Goal: Task Accomplishment & Management: Complete application form

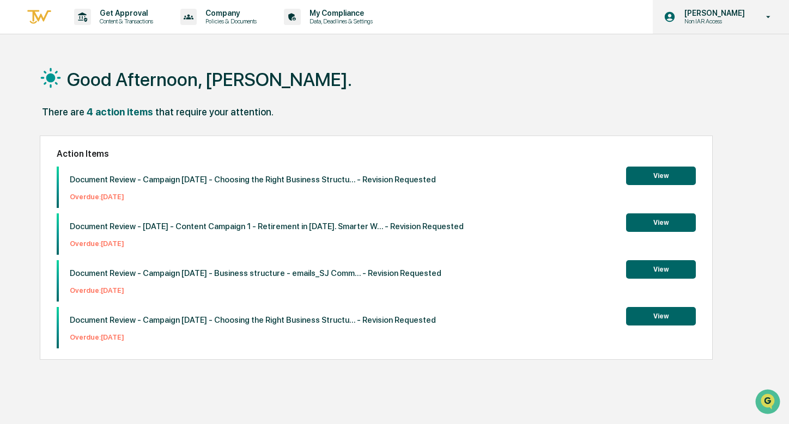
click at [740, 10] on p "[PERSON_NAME]" at bounding box center [713, 13] width 75 height 9
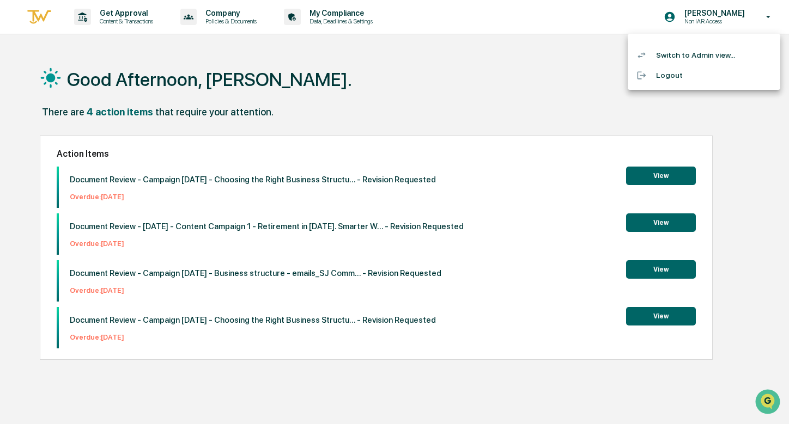
click at [712, 48] on li "Switch to Admin view..." at bounding box center [704, 55] width 153 height 20
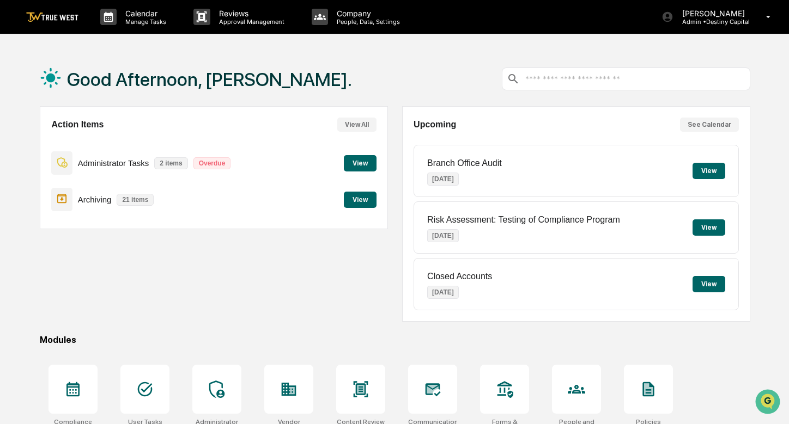
click at [366, 160] on button "View" at bounding box center [360, 163] width 33 height 16
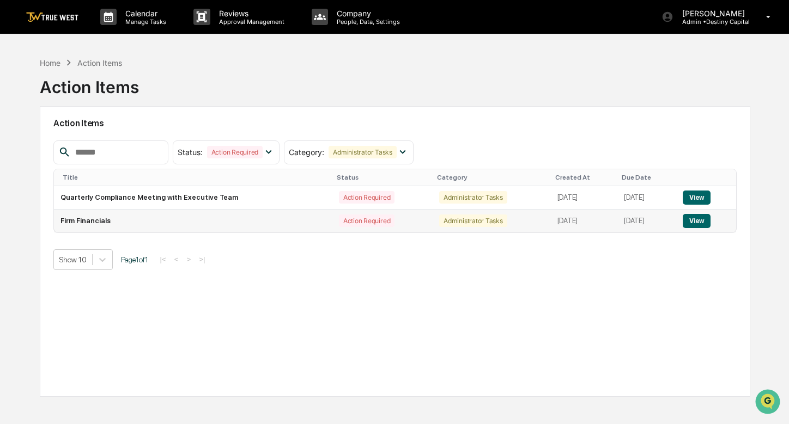
click at [703, 218] on button "View" at bounding box center [697, 221] width 28 height 14
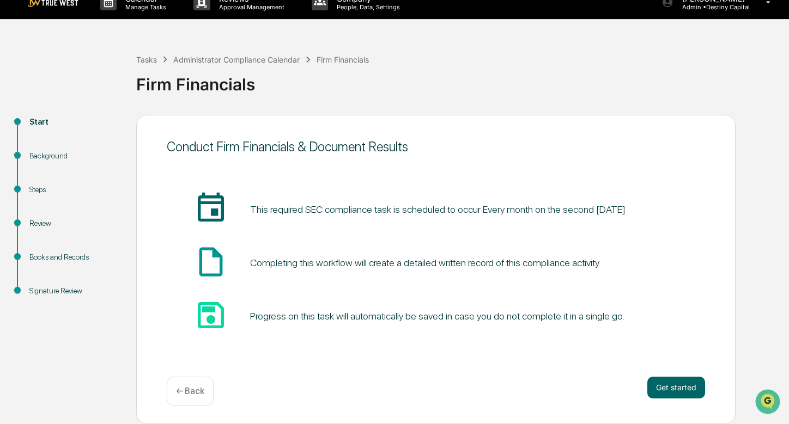
scroll to position [15, 0]
click at [680, 387] on button "Get started" at bounding box center [676, 388] width 58 height 22
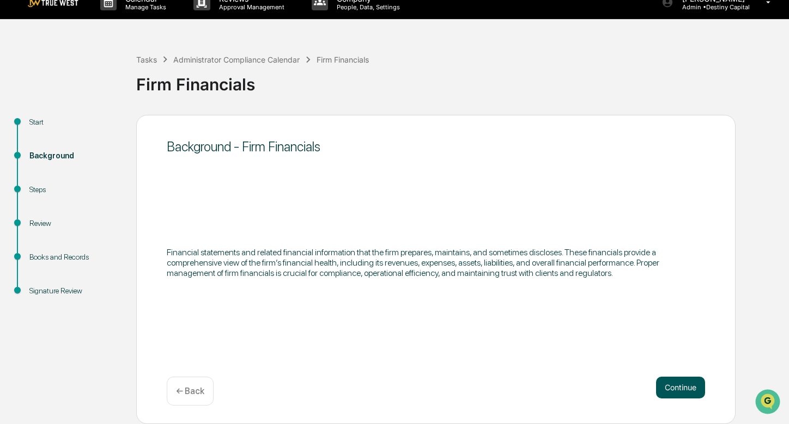
click at [694, 394] on button "Continue" at bounding box center [680, 388] width 49 height 22
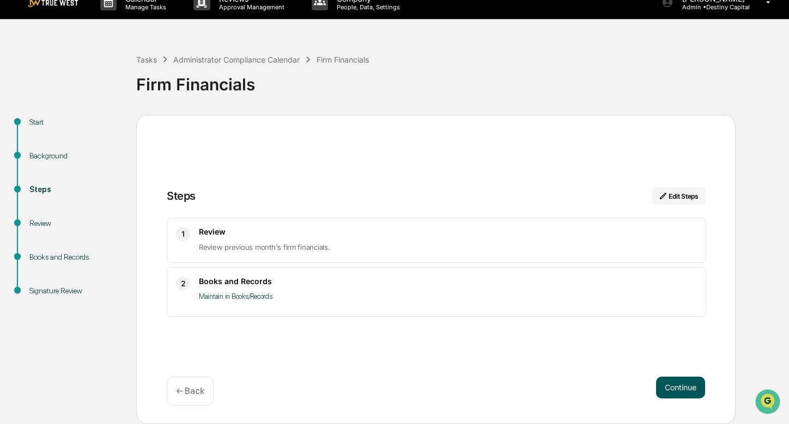
click at [673, 390] on button "Continue" at bounding box center [680, 388] width 49 height 22
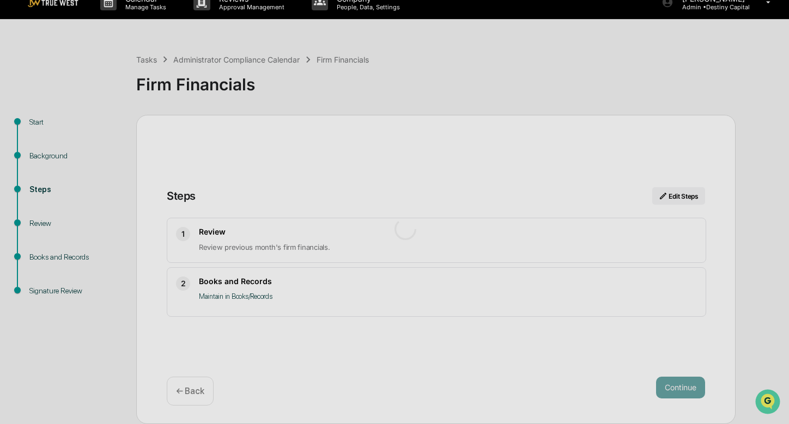
scroll to position [9, 0]
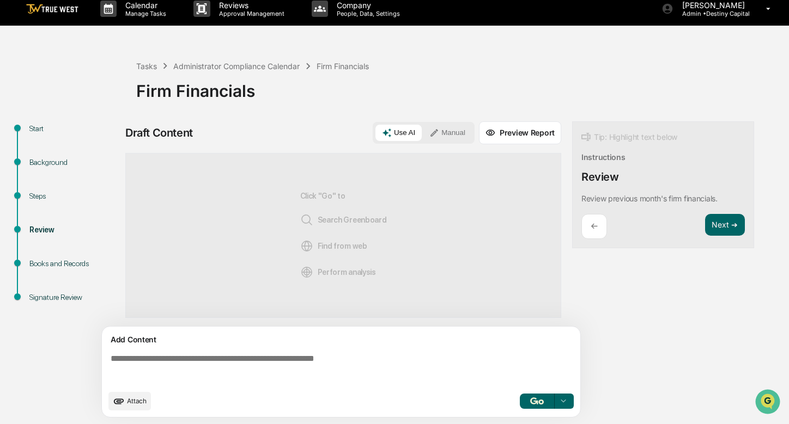
click at [637, 314] on div "Draft Content Use AI Manual Preview Report Sources Click "Go" to Search Greenbo…" at bounding box center [430, 272] width 610 height 303
click at [725, 222] on button "Next ➔" at bounding box center [725, 225] width 40 height 22
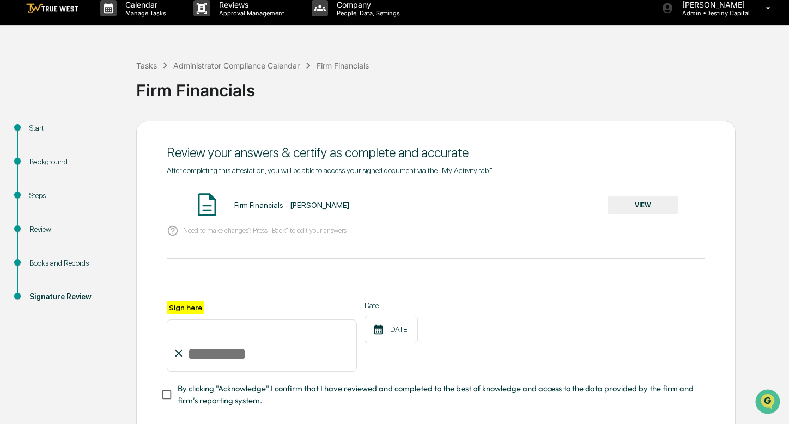
click at [199, 355] on input "Sign here" at bounding box center [262, 346] width 190 height 52
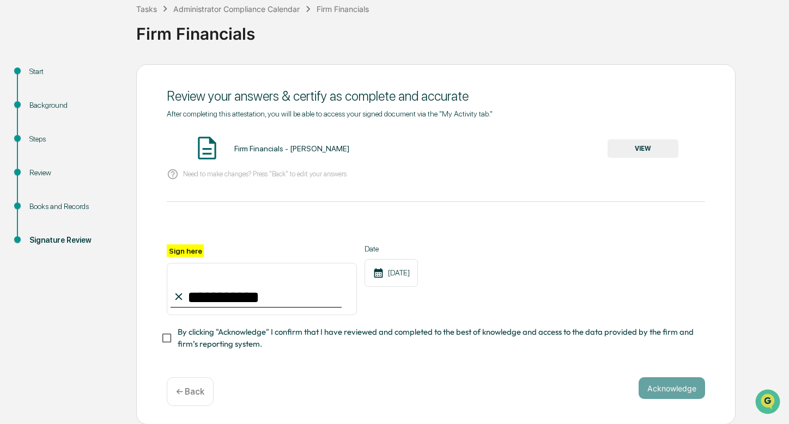
scroll to position [65, 0]
type input "**********"
click at [666, 392] on button "Acknowledge" at bounding box center [672, 389] width 66 height 22
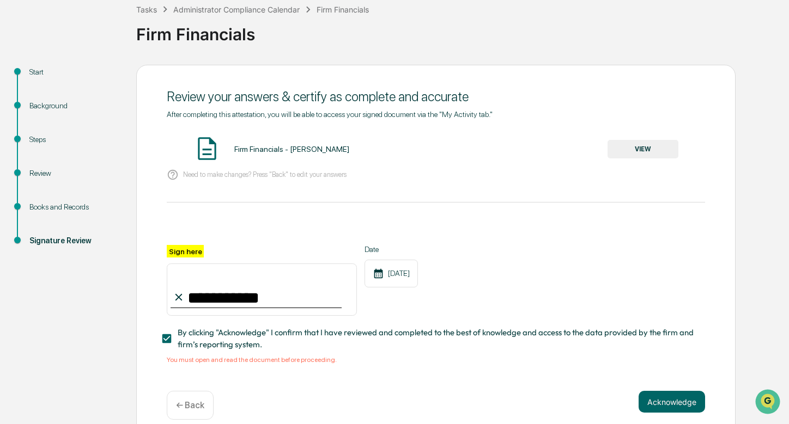
click at [634, 148] on button "VIEW" at bounding box center [642, 149] width 71 height 19
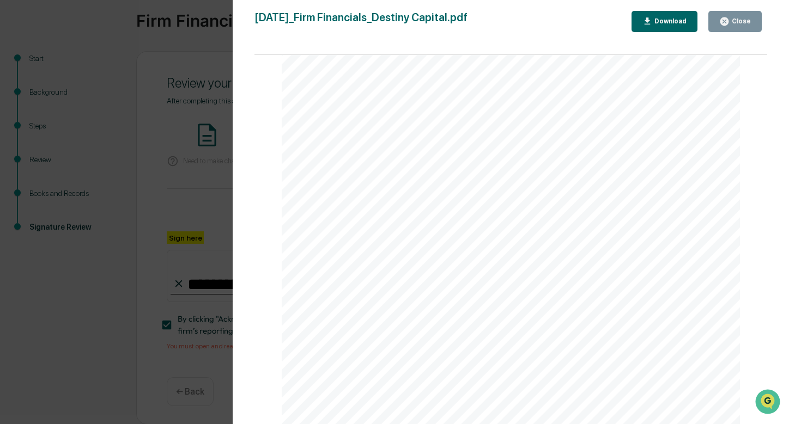
scroll to position [78, 0]
click at [734, 20] on div "Close" at bounding box center [740, 21] width 21 height 8
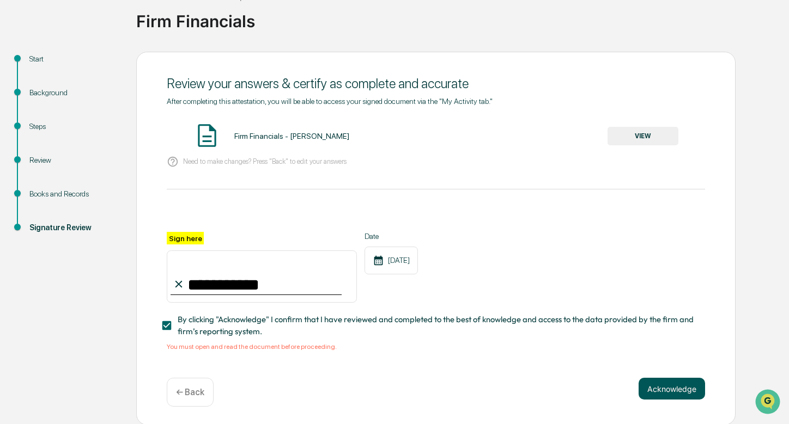
click at [663, 385] on button "Acknowledge" at bounding box center [672, 389] width 66 height 22
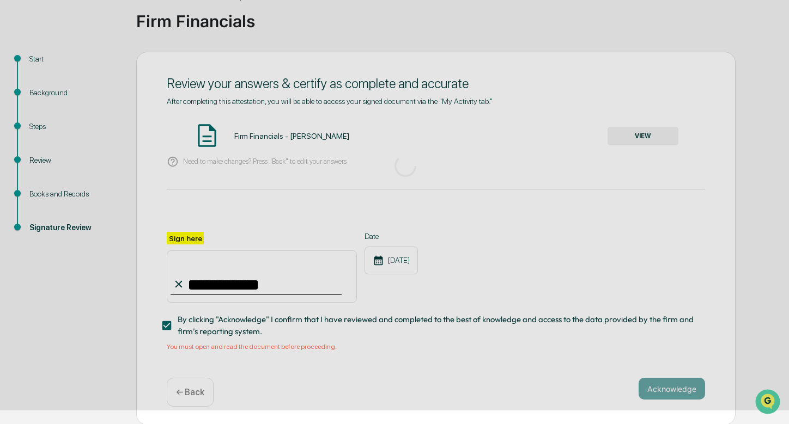
scroll to position [15, 0]
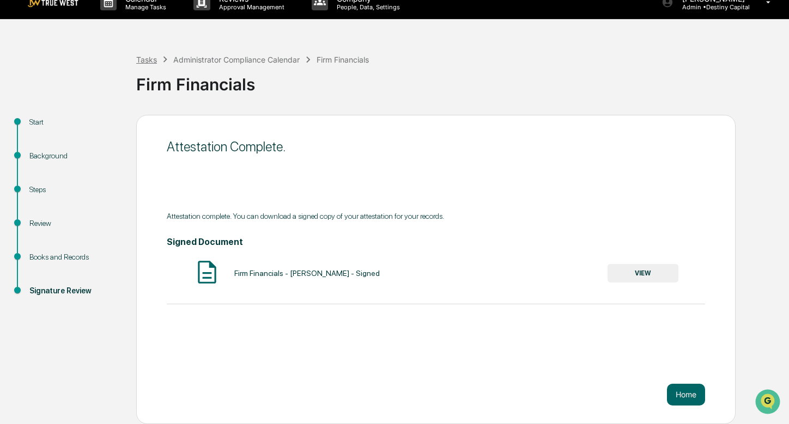
click at [144, 57] on div "Tasks" at bounding box center [146, 59] width 21 height 9
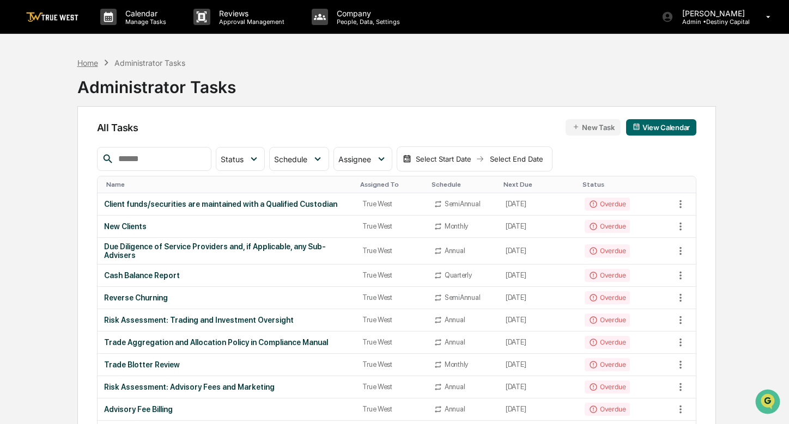
click at [96, 62] on div "Home" at bounding box center [87, 62] width 21 height 9
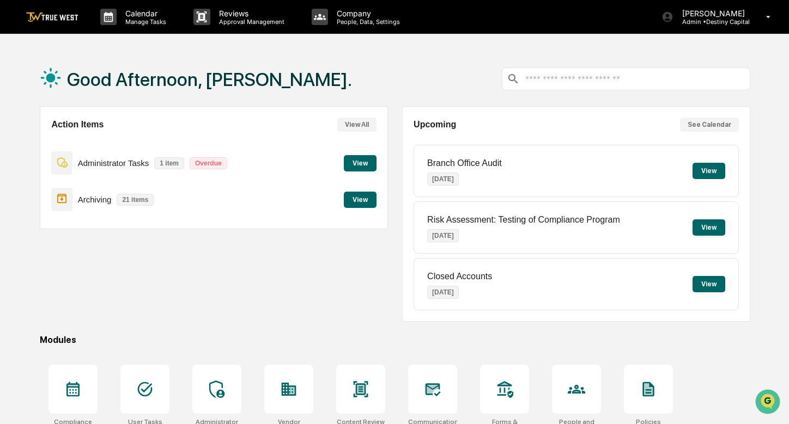
click at [362, 161] on button "View" at bounding box center [360, 163] width 33 height 16
